Goal: Navigation & Orientation: Find specific page/section

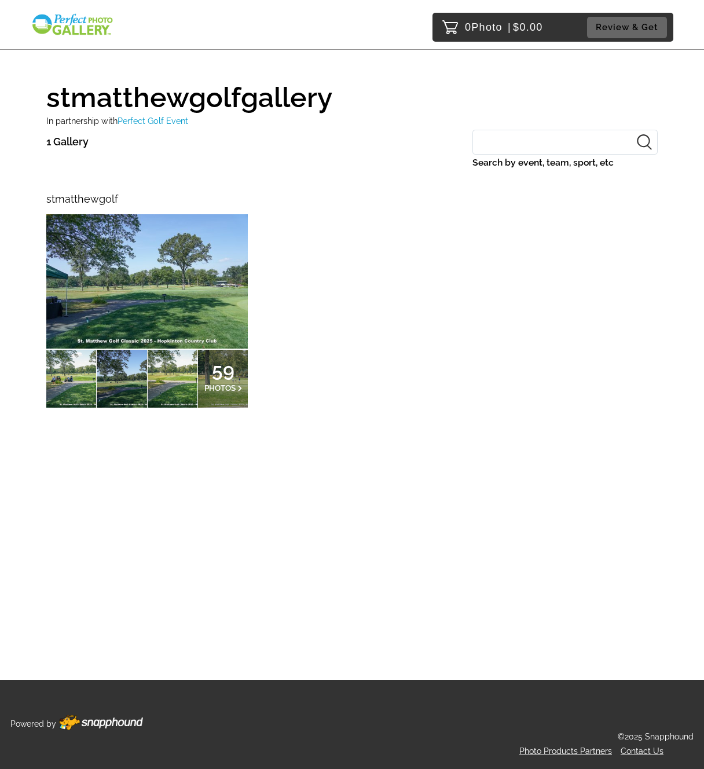
click at [229, 368] on span "59" at bounding box center [223, 370] width 38 height 7
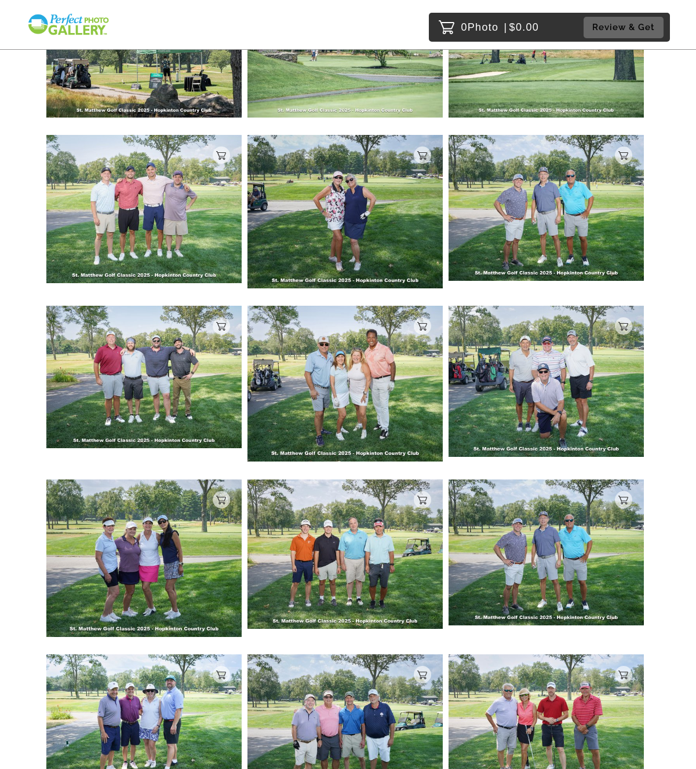
scroll to position [948, 0]
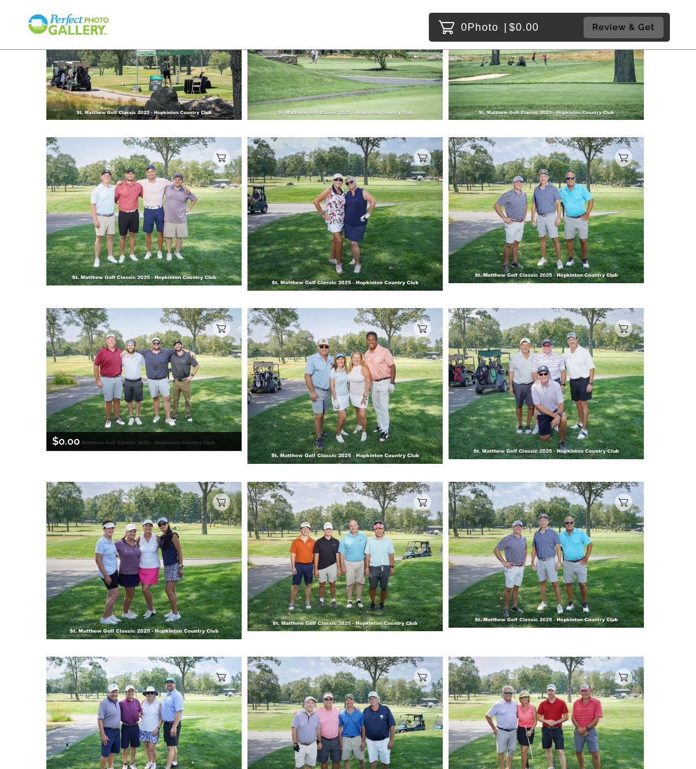
click at [149, 364] on img at bounding box center [143, 379] width 195 height 142
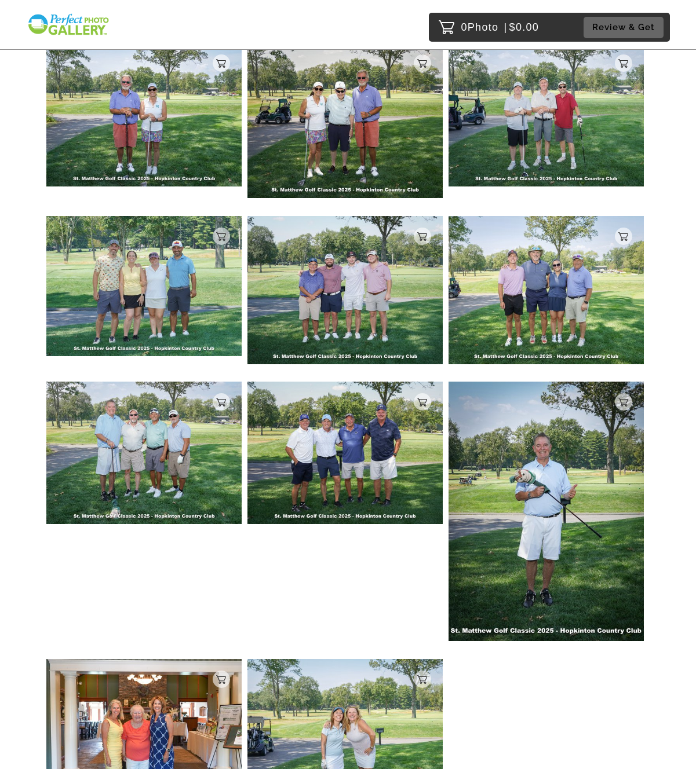
scroll to position [2229, 0]
